Goal: Communication & Community: Answer question/provide support

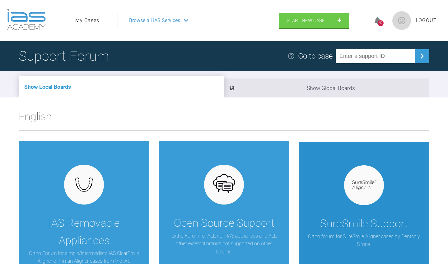
click at [363, 213] on div "SureSmile Support Ortho forum for SureSmile Aligner cases by Dentsply Sirona." at bounding box center [364, 212] width 131 height 141
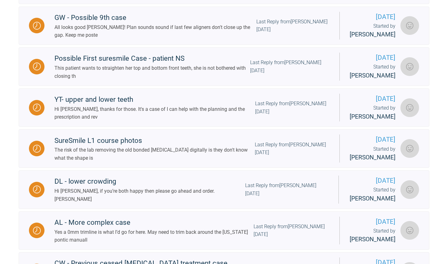
scroll to position [326, 0]
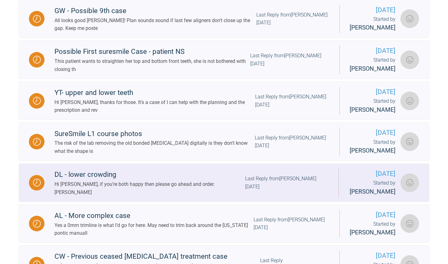
click at [188, 180] on div "DL - lower crowding" at bounding box center [149, 174] width 191 height 11
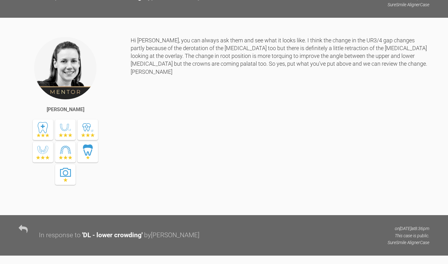
scroll to position [3001, 0]
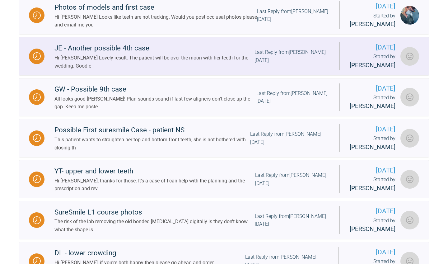
scroll to position [283, 0]
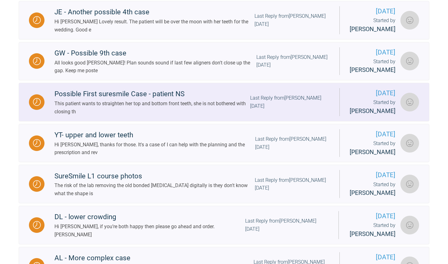
click at [168, 116] on div "This patient wants to straighten her top and bottom front teeth, she is not bot…" at bounding box center [152, 108] width 196 height 16
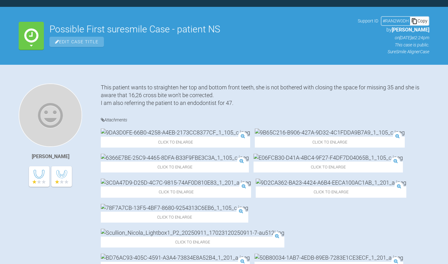
click at [76, 42] on span "Edit Case Title" at bounding box center [77, 42] width 54 height 10
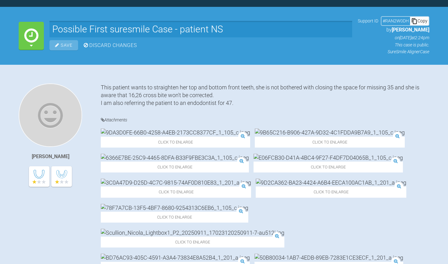
drag, startPoint x: 181, startPoint y: 28, endPoint x: 206, endPoint y: 29, distance: 24.9
click at [206, 29] on input "Possible First suresmile Case - patient NS" at bounding box center [201, 29] width 303 height 17
drag, startPoint x: 208, startPoint y: 30, endPoint x: 181, endPoint y: 29, distance: 27.7
click at [181, 29] on input "Possible First suresmile Case - patient NS" at bounding box center [201, 29] width 303 height 17
drag, startPoint x: 186, startPoint y: 28, endPoint x: 190, endPoint y: 28, distance: 4.4
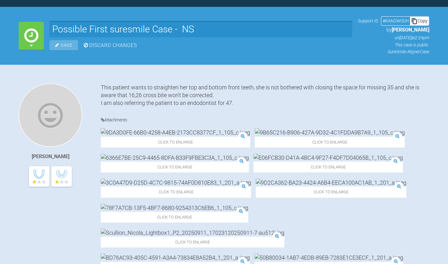
click at [190, 28] on input "Possible First suresmile Case - NS" at bounding box center [201, 29] width 303 height 17
drag, startPoint x: 182, startPoint y: 28, endPoint x: 196, endPoint y: 29, distance: 14.0
click at [196, 29] on input "Possible First suresmile Case - NS" at bounding box center [201, 29] width 303 height 17
click at [52, 30] on input "Possible First suresmile Case -" at bounding box center [201, 29] width 303 height 17
click at [207, 29] on input "NS- Possible First suresmile Case -" at bounding box center [201, 29] width 303 height 17
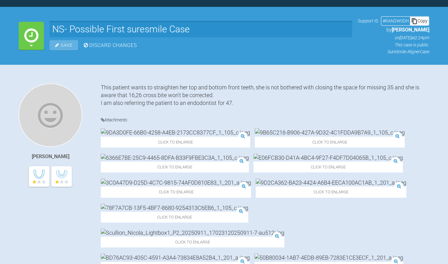
type input "NS- Possible First suresmile Case"
click at [59, 45] on icon at bounding box center [57, 45] width 4 height 4
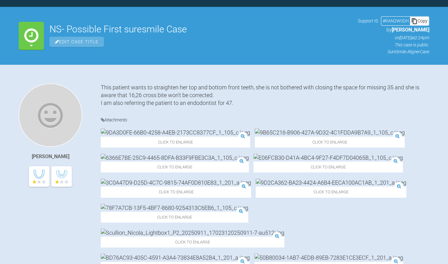
click at [31, 45] on icon at bounding box center [31, 45] width 3 height 5
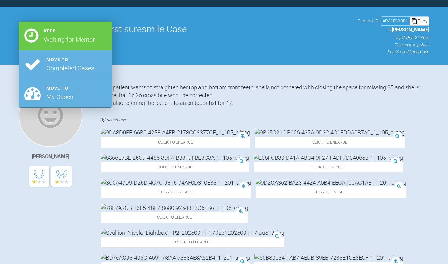
click at [154, 54] on div "Waiting for Mentor Keep Waiting for Mentor Move to Completed Cases Move to My C…" at bounding box center [224, 36] width 448 height 58
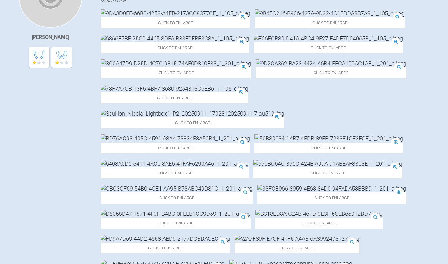
scroll to position [163, 0]
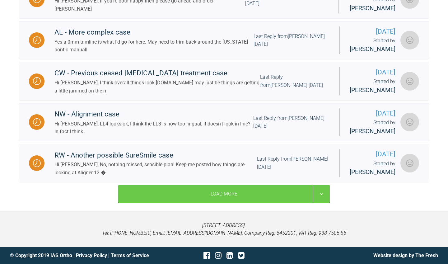
scroll to position [533, 0]
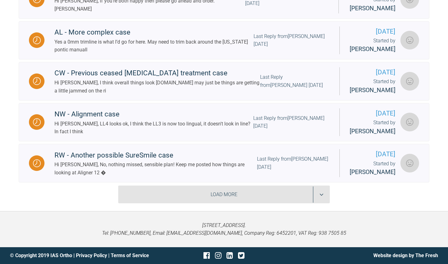
click at [217, 204] on div "Load More" at bounding box center [224, 195] width 212 height 18
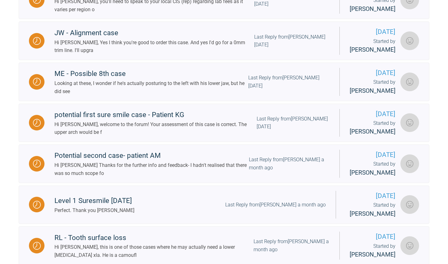
scroll to position [717, 0]
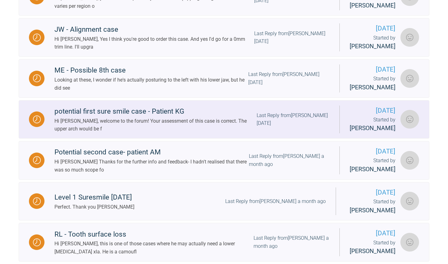
click at [195, 133] on div "Hi [PERSON_NAME], welcome to the forum! Your assessment of this case is correct…" at bounding box center [155, 125] width 202 height 16
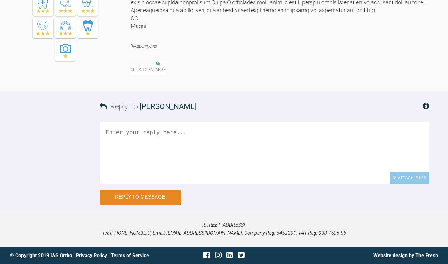
scroll to position [836, 0]
click at [147, 156] on textarea at bounding box center [265, 153] width 330 height 62
type textarea "t"
drag, startPoint x: 154, startPoint y: 142, endPoint x: 165, endPoint y: 144, distance: 11.9
click at [165, 144] on textarea "Thank you [PERSON_NAME] for your feedback" at bounding box center [265, 153] width 330 height 62
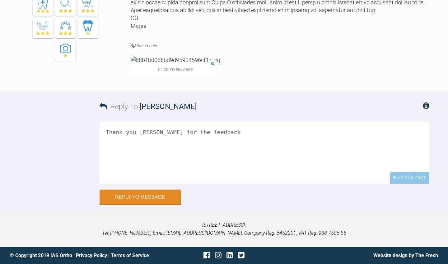
click at [198, 142] on textarea "Thank you [PERSON_NAME] for the feedback" at bounding box center [265, 153] width 330 height 62
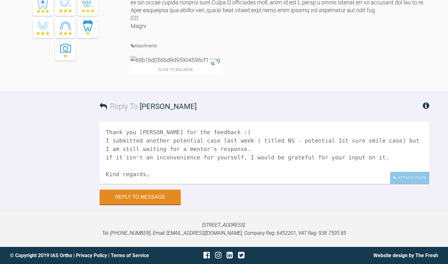
scroll to position [2, 0]
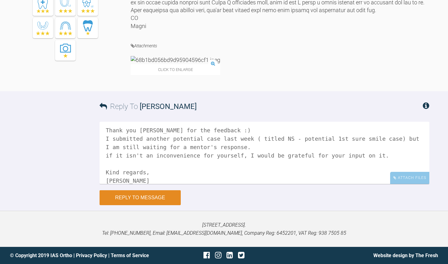
type textarea "Thank you [PERSON_NAME] for the feedback :) I submitted another potential case …"
click at [133, 204] on button "Reply to Message" at bounding box center [140, 197] width 81 height 15
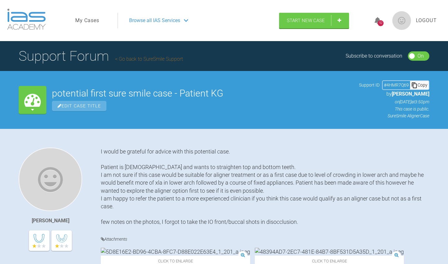
scroll to position [0, 0]
click at [85, 23] on link "My Cases" at bounding box center [87, 21] width 24 height 8
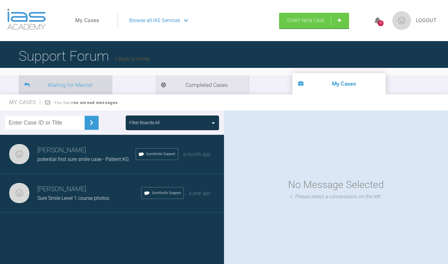
click at [69, 83] on li "Waiting for Mentor" at bounding box center [65, 84] width 93 height 19
